Goal: Task Accomplishment & Management: Manage account settings

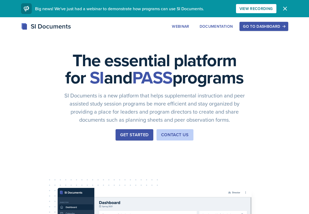
click at [267, 26] on div "Go to Dashboard" at bounding box center [264, 26] width 42 height 4
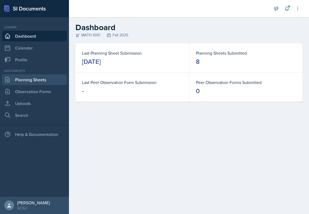
click at [26, 81] on link "Planning Sheets" at bounding box center [34, 79] width 65 height 11
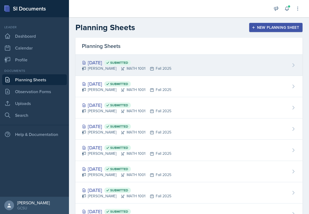
click at [131, 65] on span "Submitted" at bounding box center [117, 62] width 27 height 5
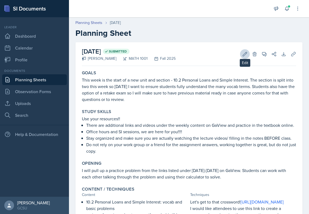
click at [245, 55] on icon at bounding box center [245, 54] width 5 height 5
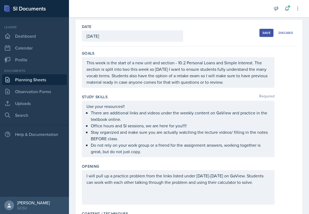
scroll to position [60, 0]
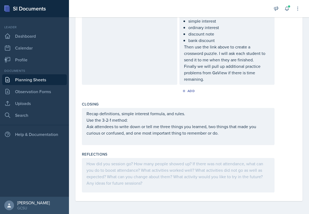
click at [160, 172] on div at bounding box center [178, 175] width 193 height 35
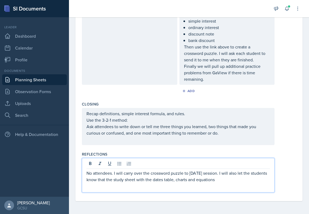
click at [128, 180] on p "No attendees. I will carry over the crossword puzzle to [DATE] session. I will …" at bounding box center [179, 176] width 184 height 13
click at [127, 181] on p "No attendees. I will carry over the crossword puzzle to [DATE] session. I will …" at bounding box center [179, 176] width 184 height 13
click at [126, 181] on p "No attendees. I will carry over the crossword puzzle to [DATE] session. I will …" at bounding box center [179, 176] width 184 height 13
click at [256, 181] on p "No attendees. I will carry over the crossword puzzle to [DATE] session. I will …" at bounding box center [179, 176] width 184 height 13
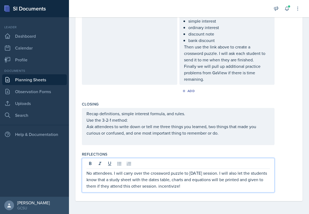
click at [114, 174] on p "No attendees. I will carry over the crossword puzzle to [DATE] session. I will …" at bounding box center [179, 179] width 184 height 19
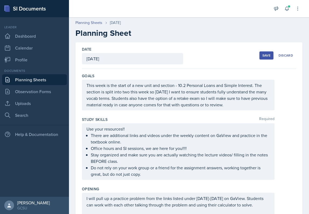
scroll to position [0, 0]
click at [263, 57] on div "Save" at bounding box center [267, 55] width 8 height 4
